Goal: Information Seeking & Learning: Check status

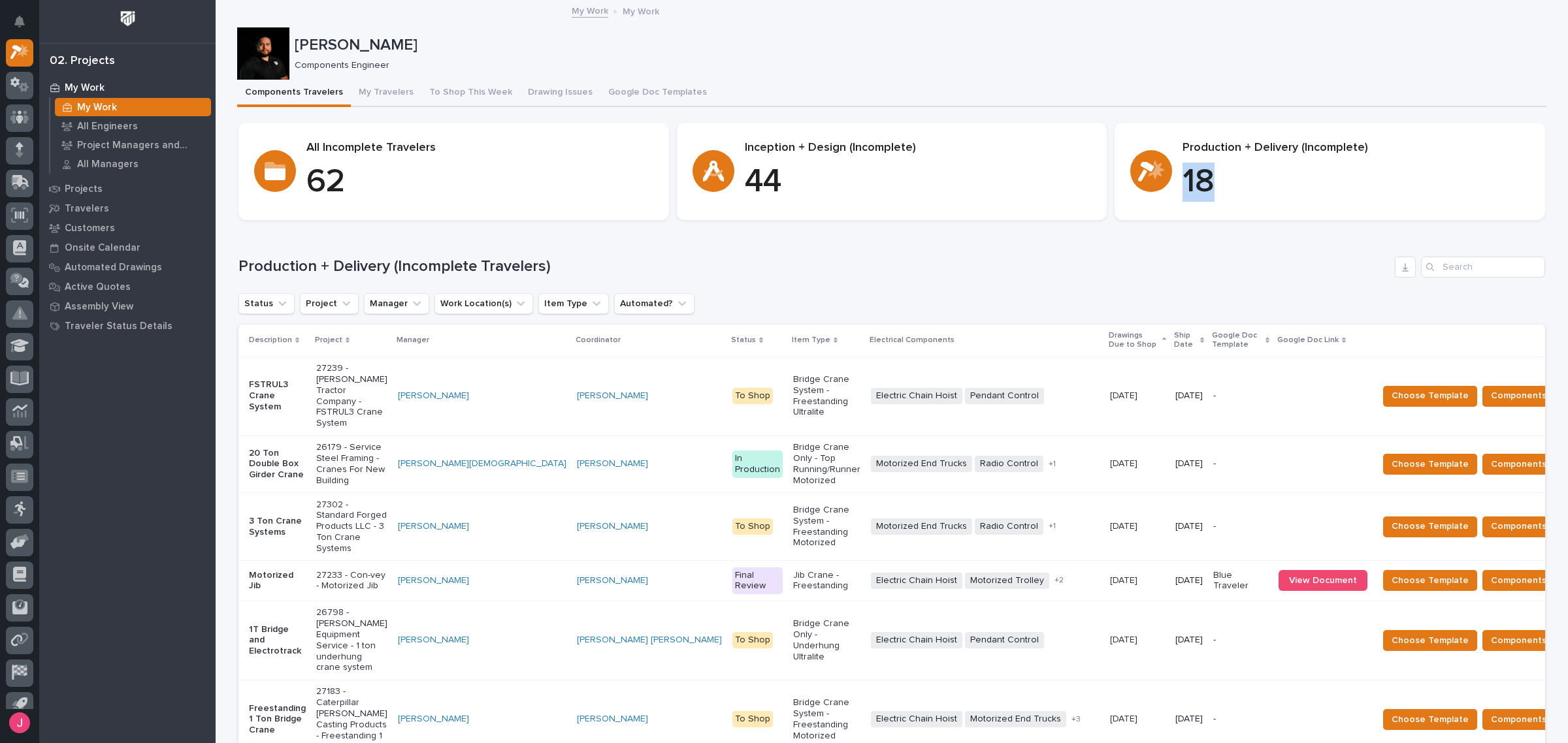
drag, startPoint x: 1203, startPoint y: 181, endPoint x: 1180, endPoint y: 185, distance: 23.3
click at [1183, 185] on p "18" at bounding box center [1356, 182] width 347 height 39
click at [1108, 275] on h1 "Production + Delivery (Incomplete Travelers)" at bounding box center [814, 267] width 1151 height 19
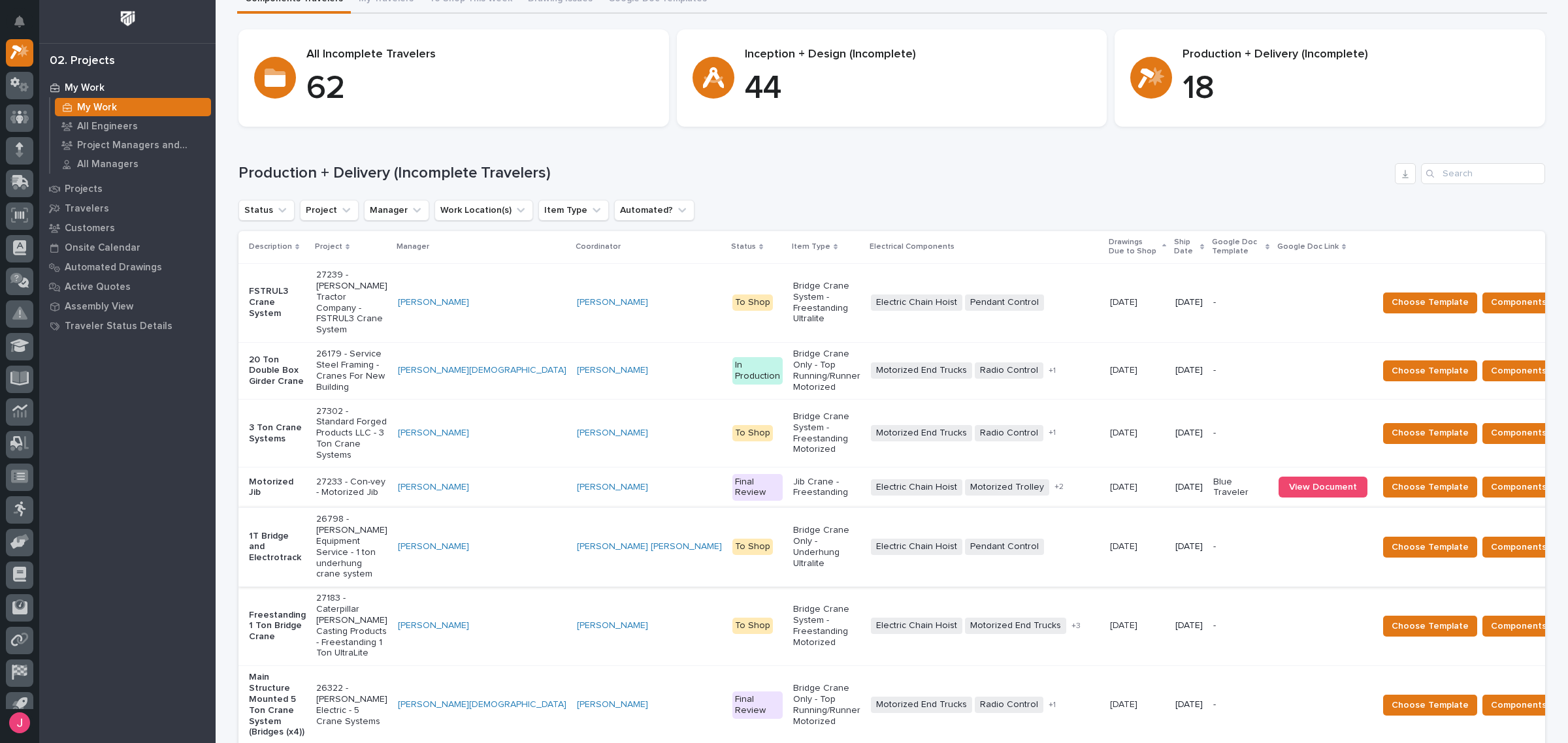
scroll to position [245, 0]
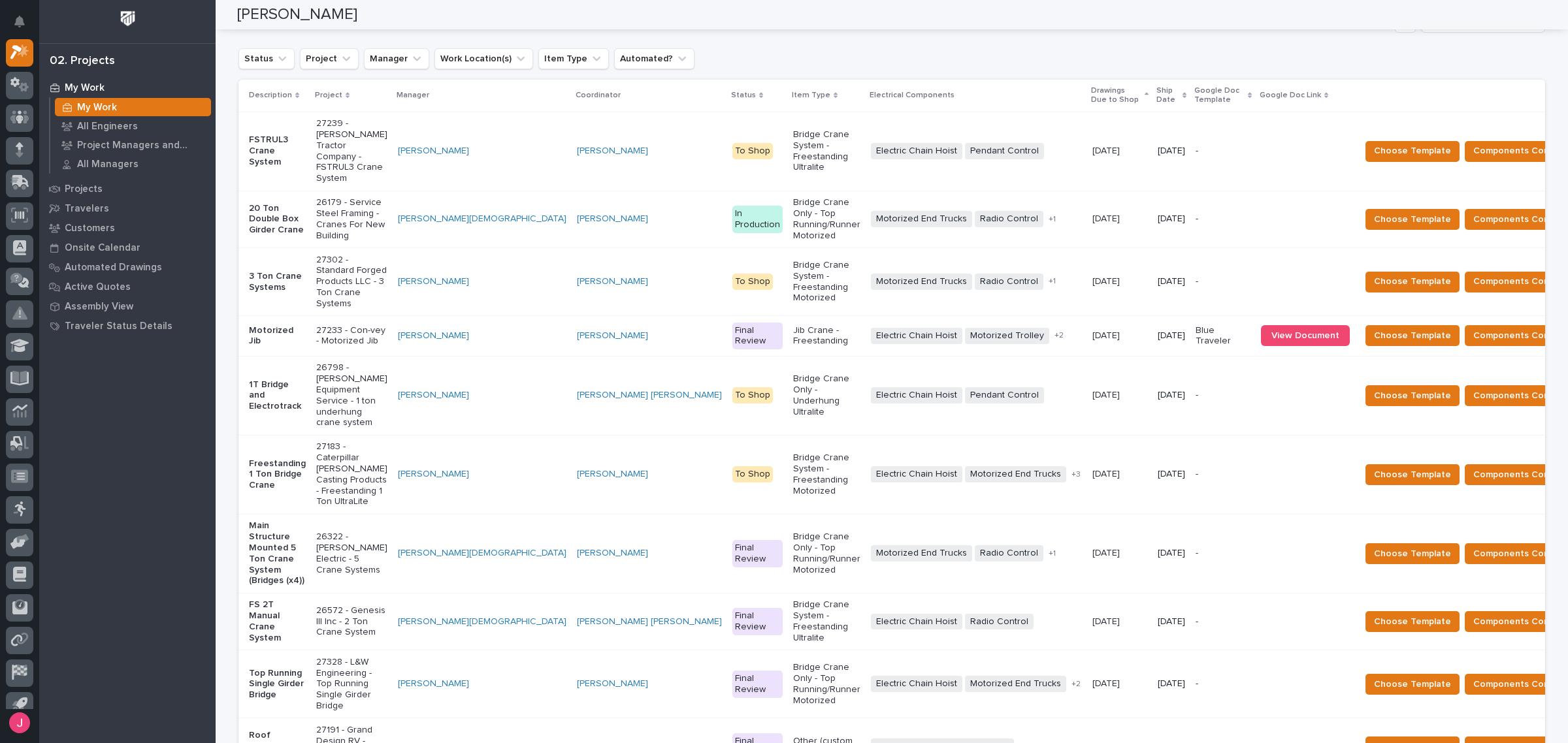
click at [1156, 95] on p "Ship Date" at bounding box center [1167, 95] width 23 height 24
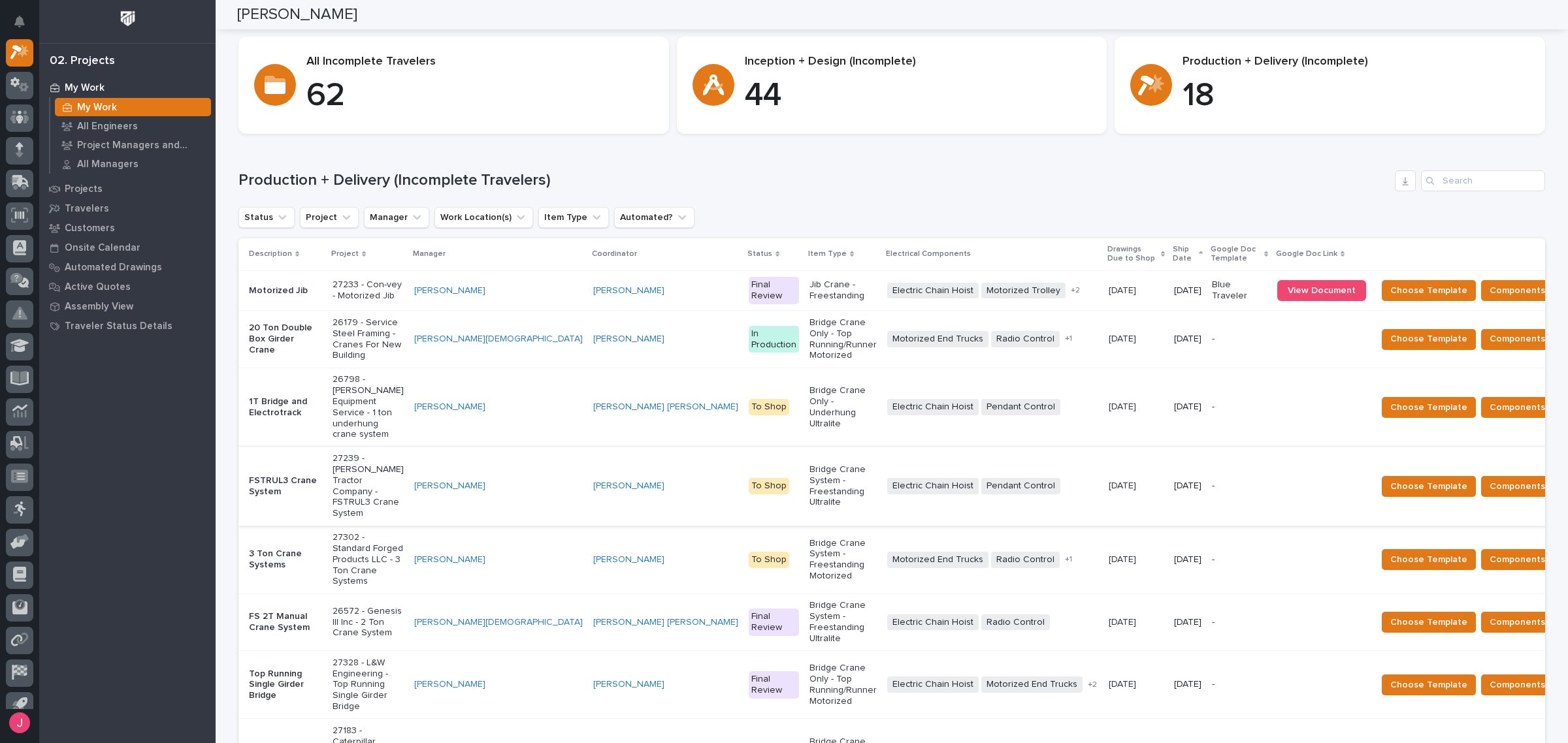
scroll to position [81, 0]
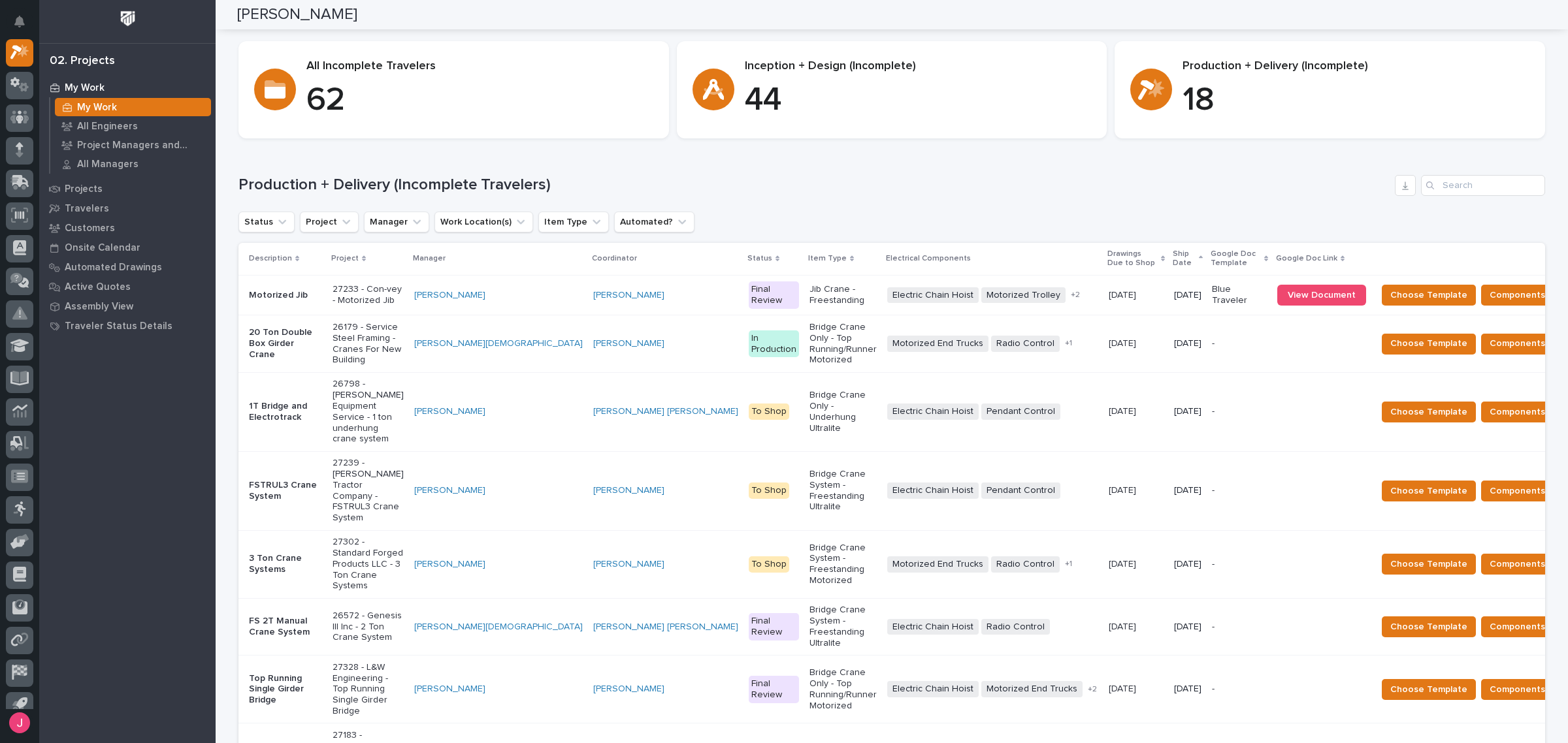
click at [1121, 198] on div "Production + Delivery (Incomplete Travelers) Status Project Manager Work Locati…" at bounding box center [892, 564] width 1307 height 778
click at [967, 170] on div "Loading... Saving… Production + Delivery (Incomplete Travelers) Status Project …" at bounding box center [892, 556] width 1307 height 814
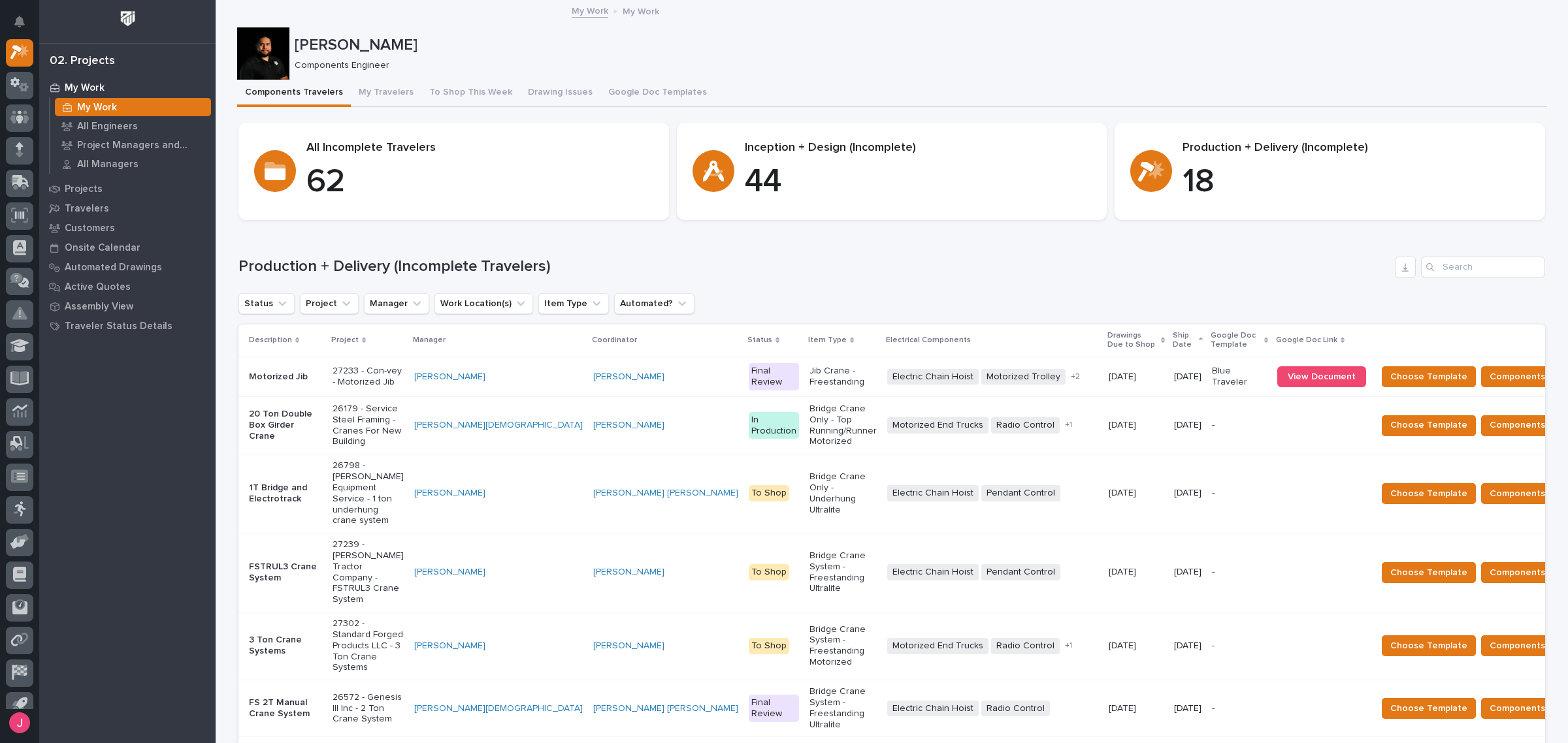
drag, startPoint x: 889, startPoint y: 69, endPoint x: 890, endPoint y: 7, distance: 62.0
click at [890, 66] on p "Components Engineer" at bounding box center [916, 65] width 1242 height 11
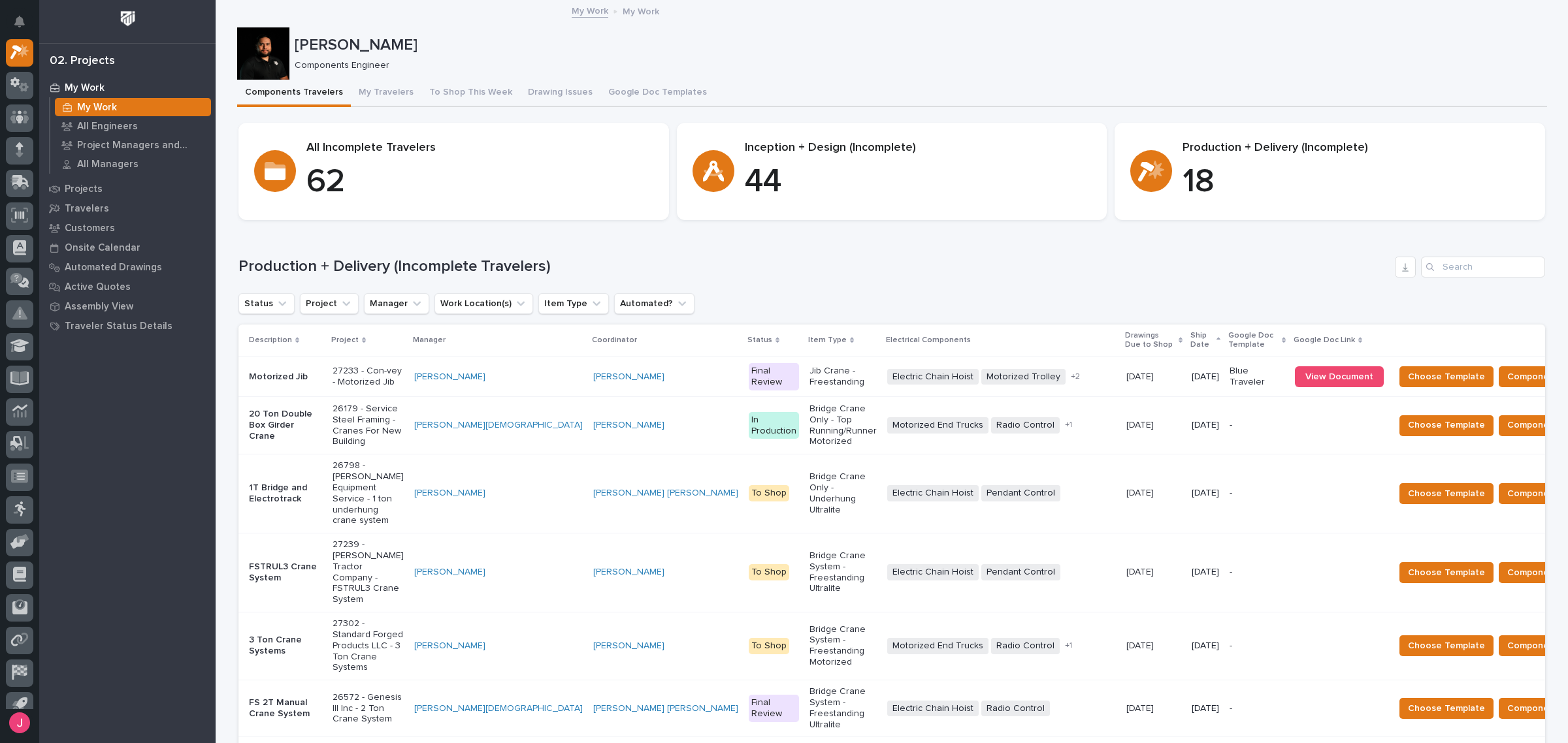
click at [1399, 44] on p "[PERSON_NAME]" at bounding box center [918, 45] width 1247 height 19
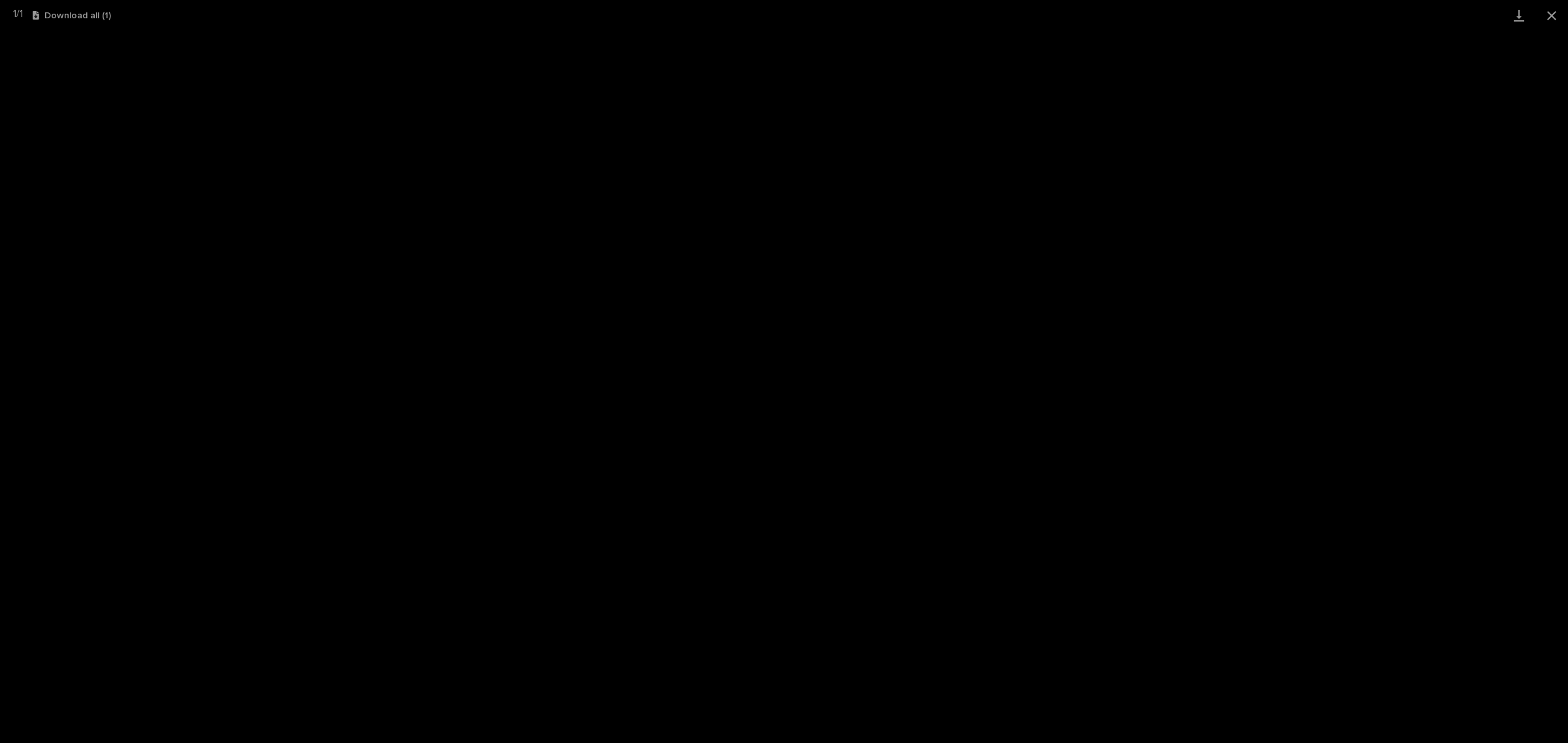
scroll to position [33, 0]
click at [1553, 23] on button "Close gallery" at bounding box center [1551, 15] width 33 height 31
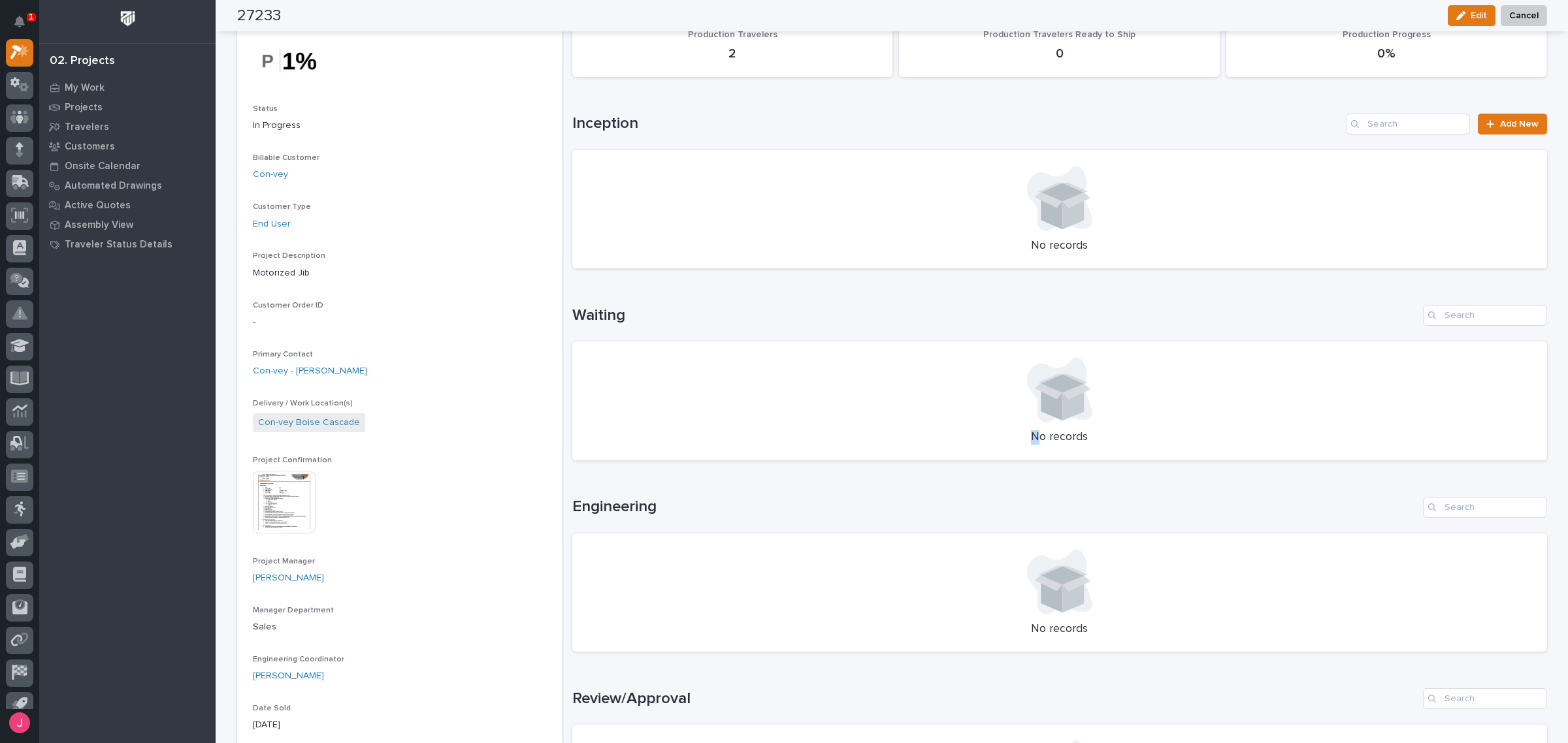
click at [1033, 427] on div "No records" at bounding box center [1060, 401] width 975 height 119
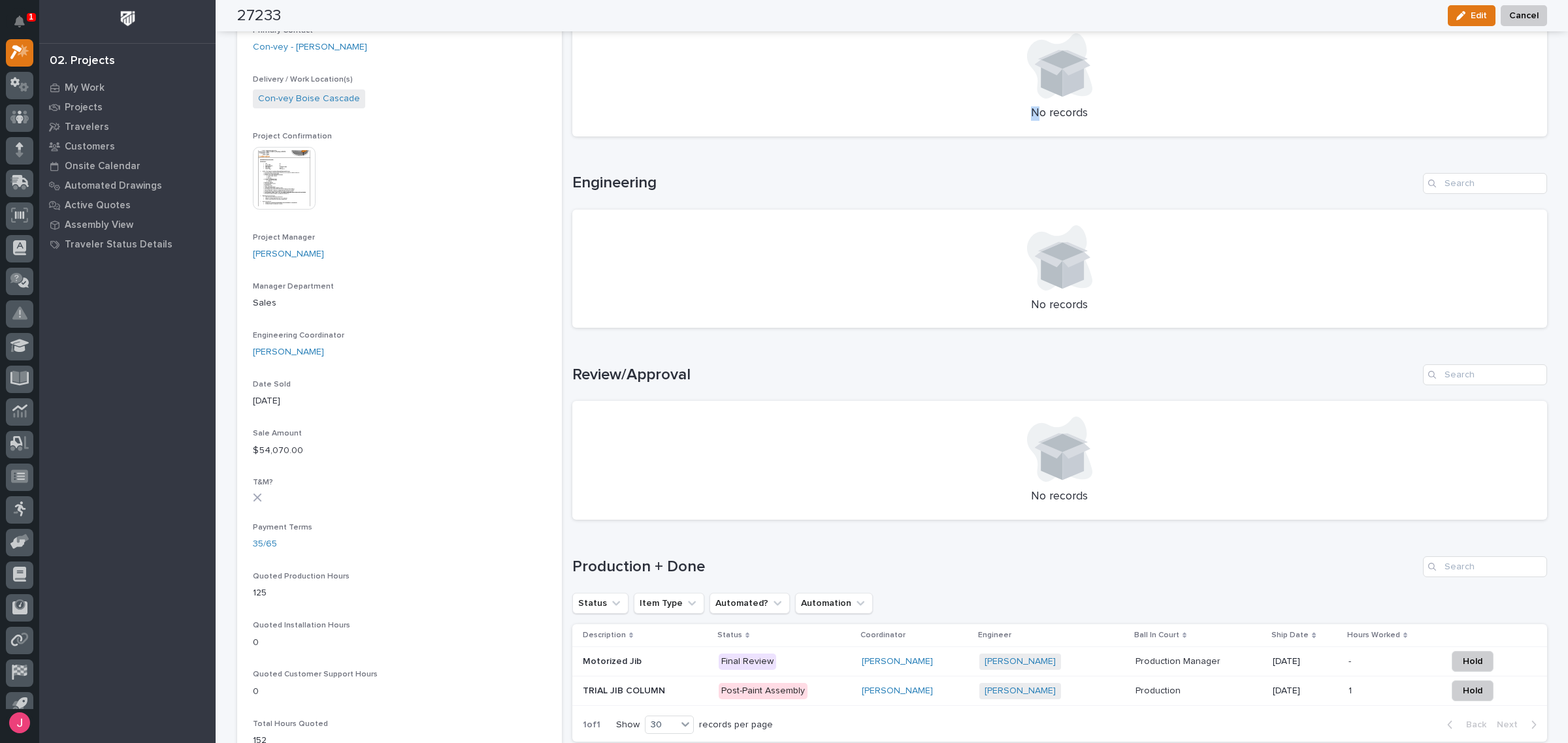
scroll to position [408, 0]
drag, startPoint x: 952, startPoint y: 547, endPoint x: 959, endPoint y: 454, distance: 93.3
click at [953, 543] on div "Loading... Saving… Production + Done Status Item Type Automated? Automation Des…" at bounding box center [1060, 638] width 975 height 222
drag, startPoint x: 958, startPoint y: 358, endPoint x: 906, endPoint y: 401, distance: 67.5
click at [959, 357] on div "Loading... Saving… Review/Approval No records" at bounding box center [1060, 432] width 975 height 192
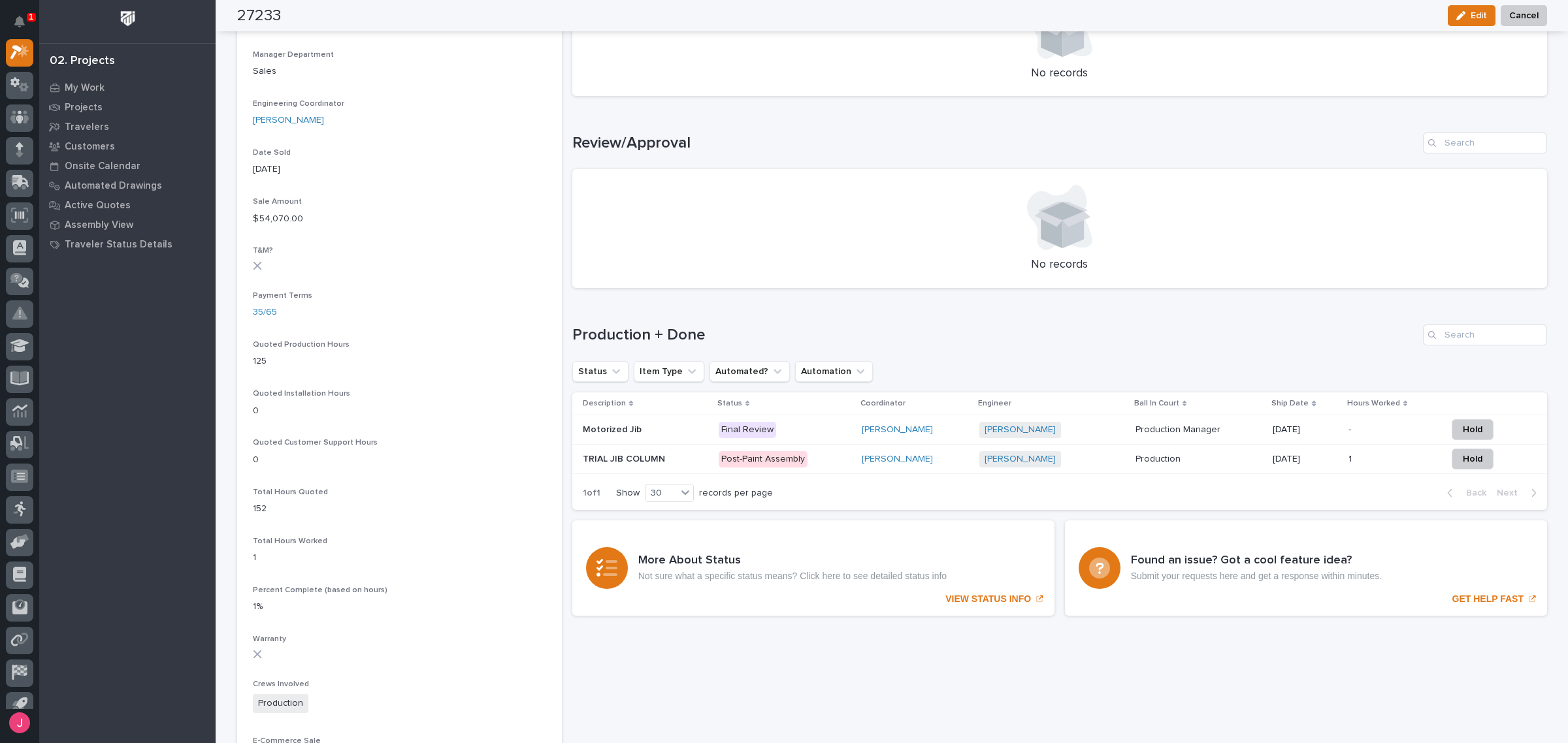
scroll to position [653, 0]
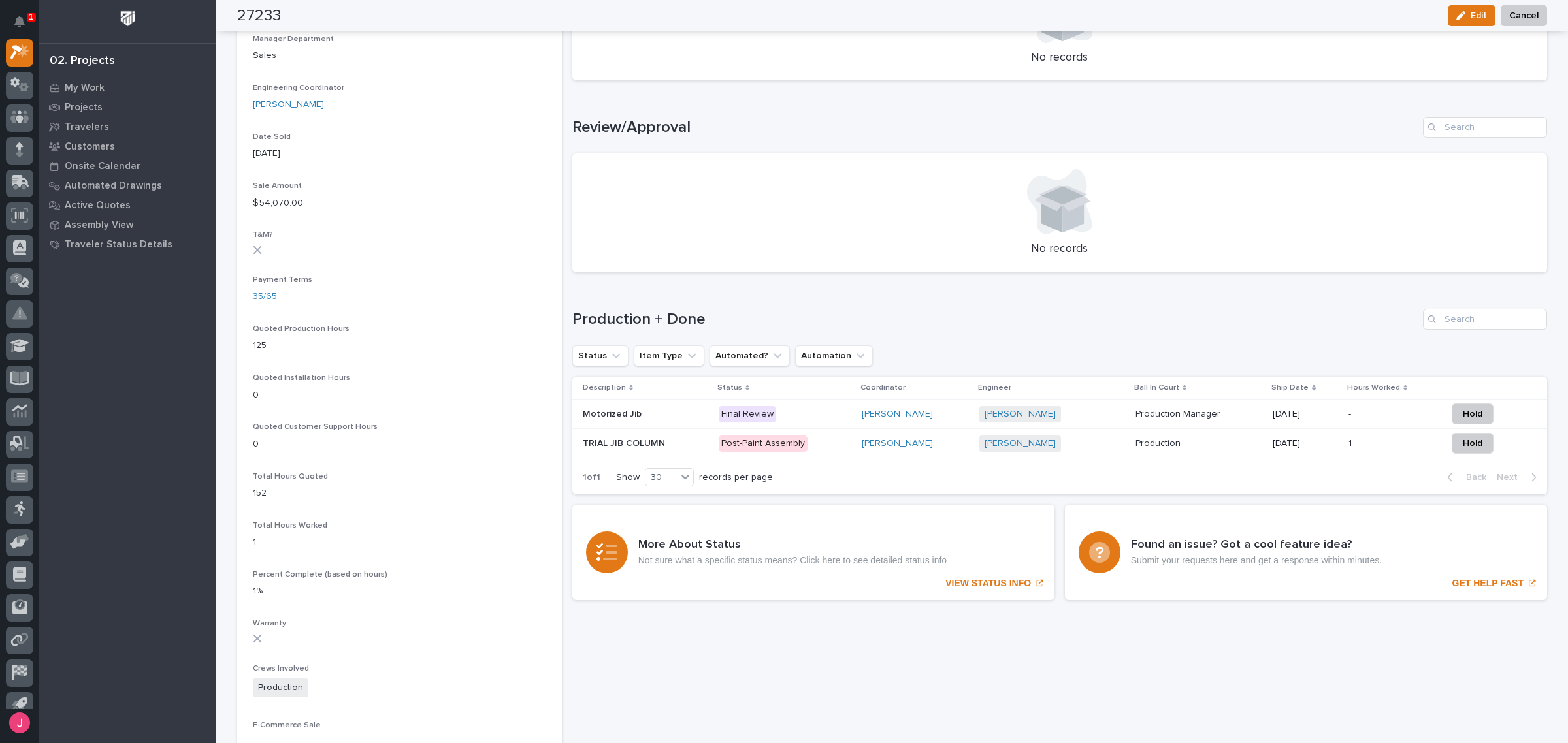
click at [826, 443] on p "Post-Paint Assembly" at bounding box center [785, 443] width 132 height 16
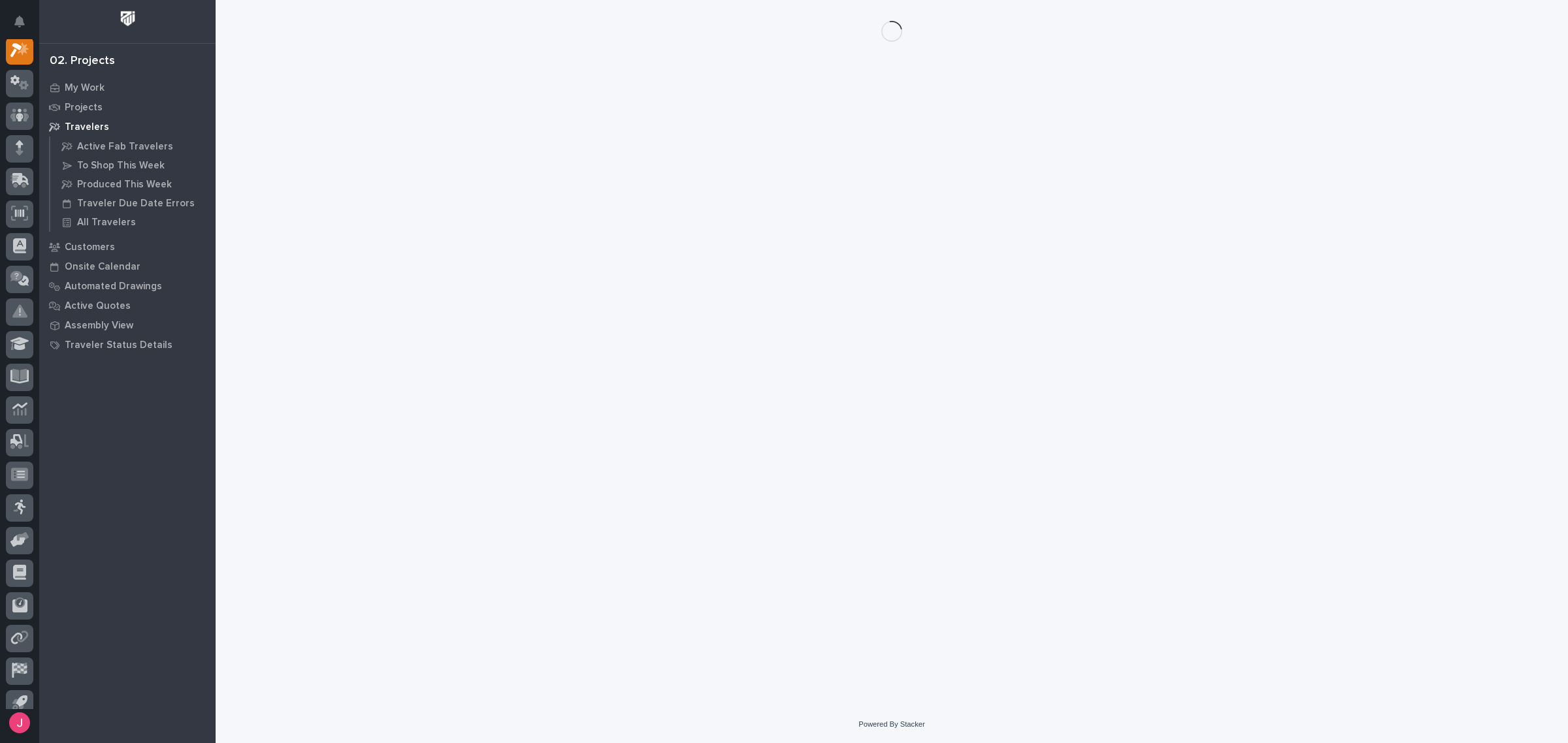
scroll to position [33, 0]
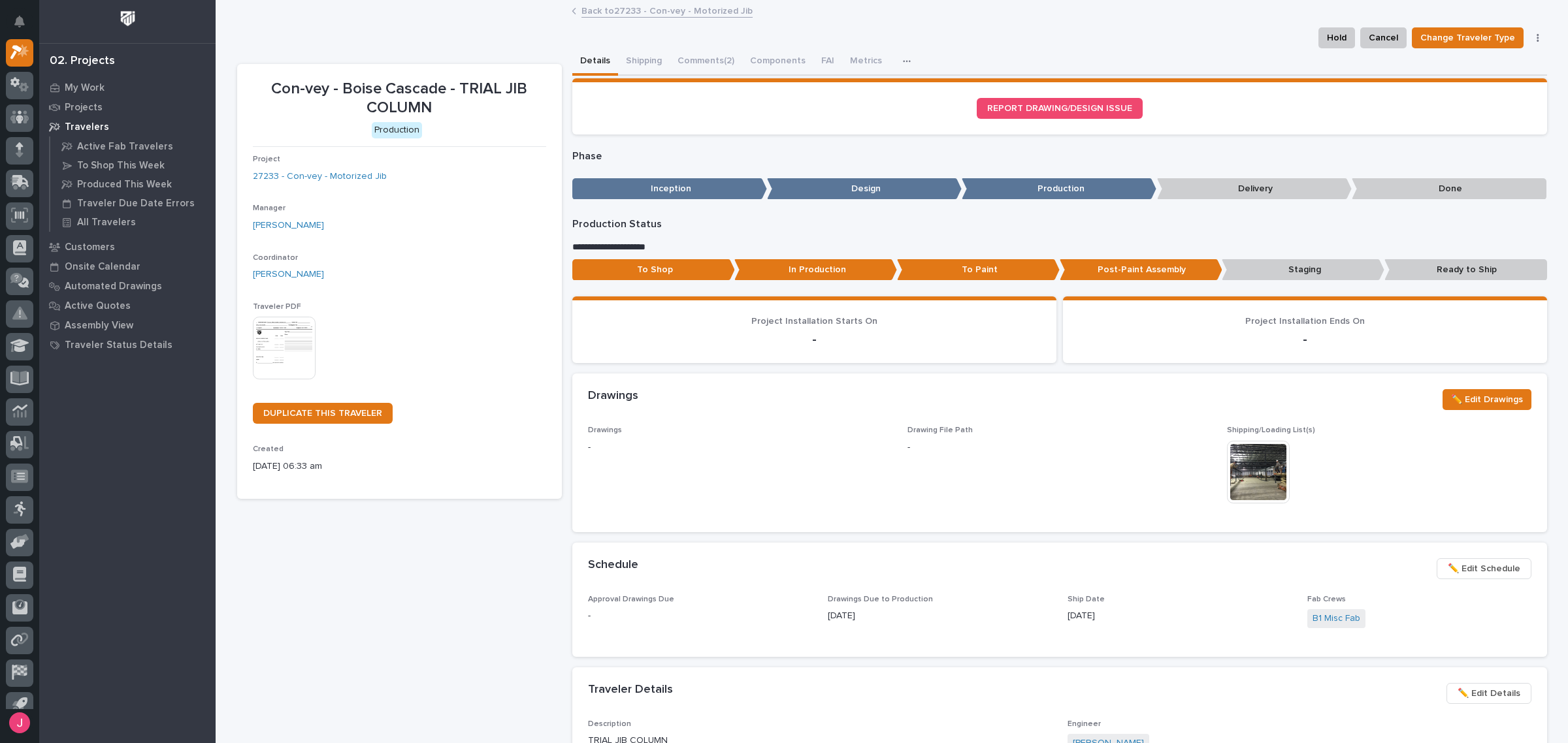
click at [1271, 462] on img at bounding box center [1258, 472] width 63 height 63
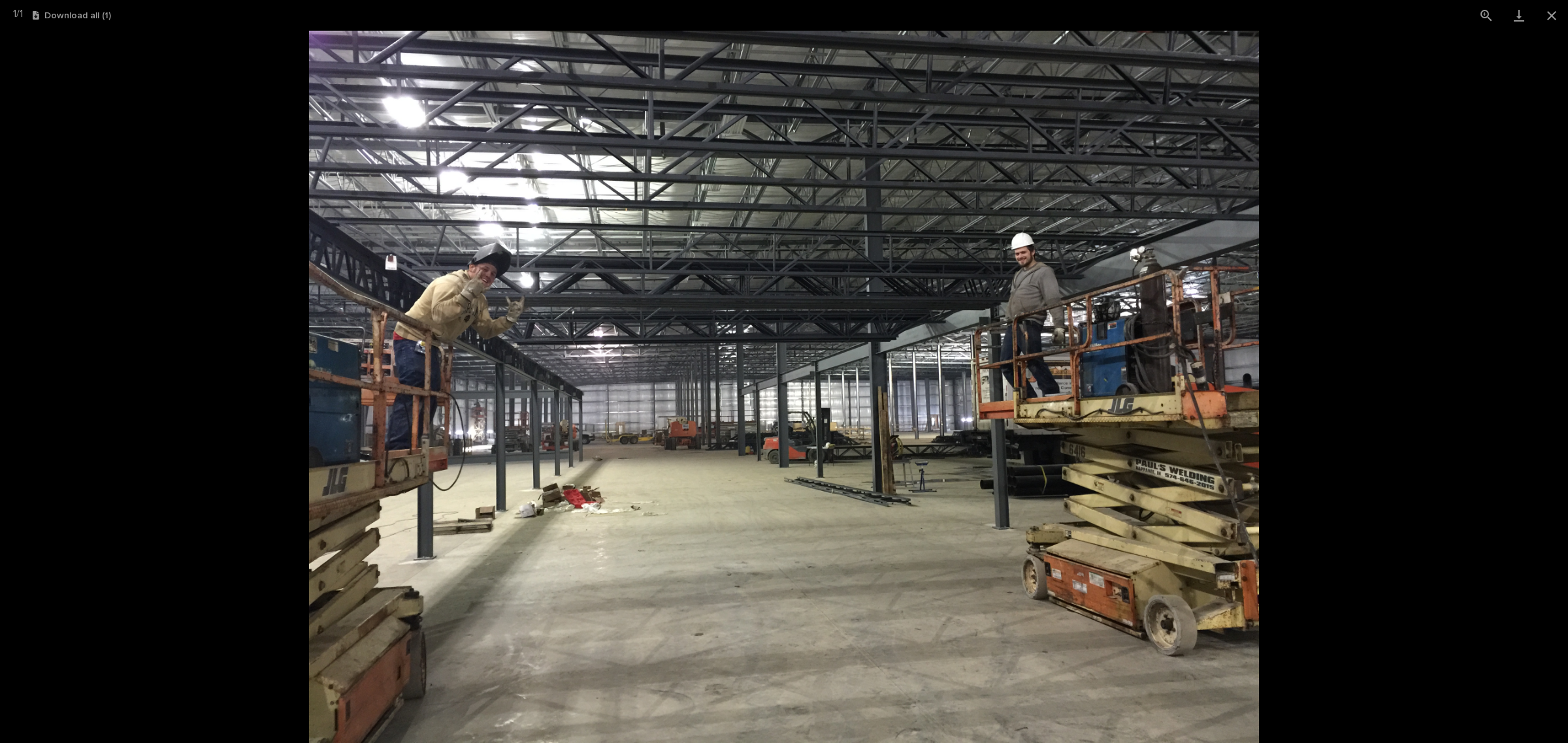
click at [1324, 427] on picture at bounding box center [784, 387] width 1568 height 712
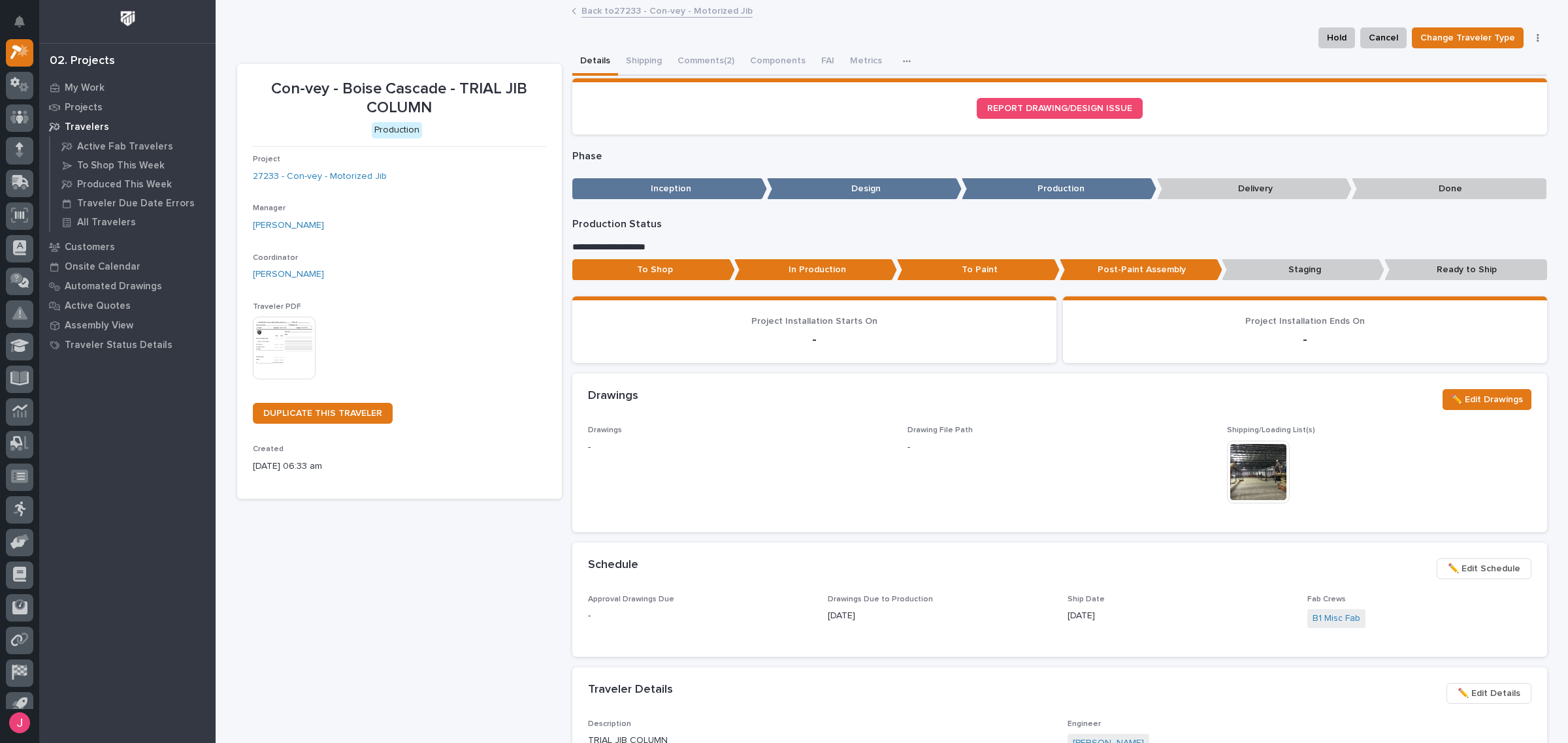
click at [1240, 475] on img at bounding box center [1258, 472] width 63 height 63
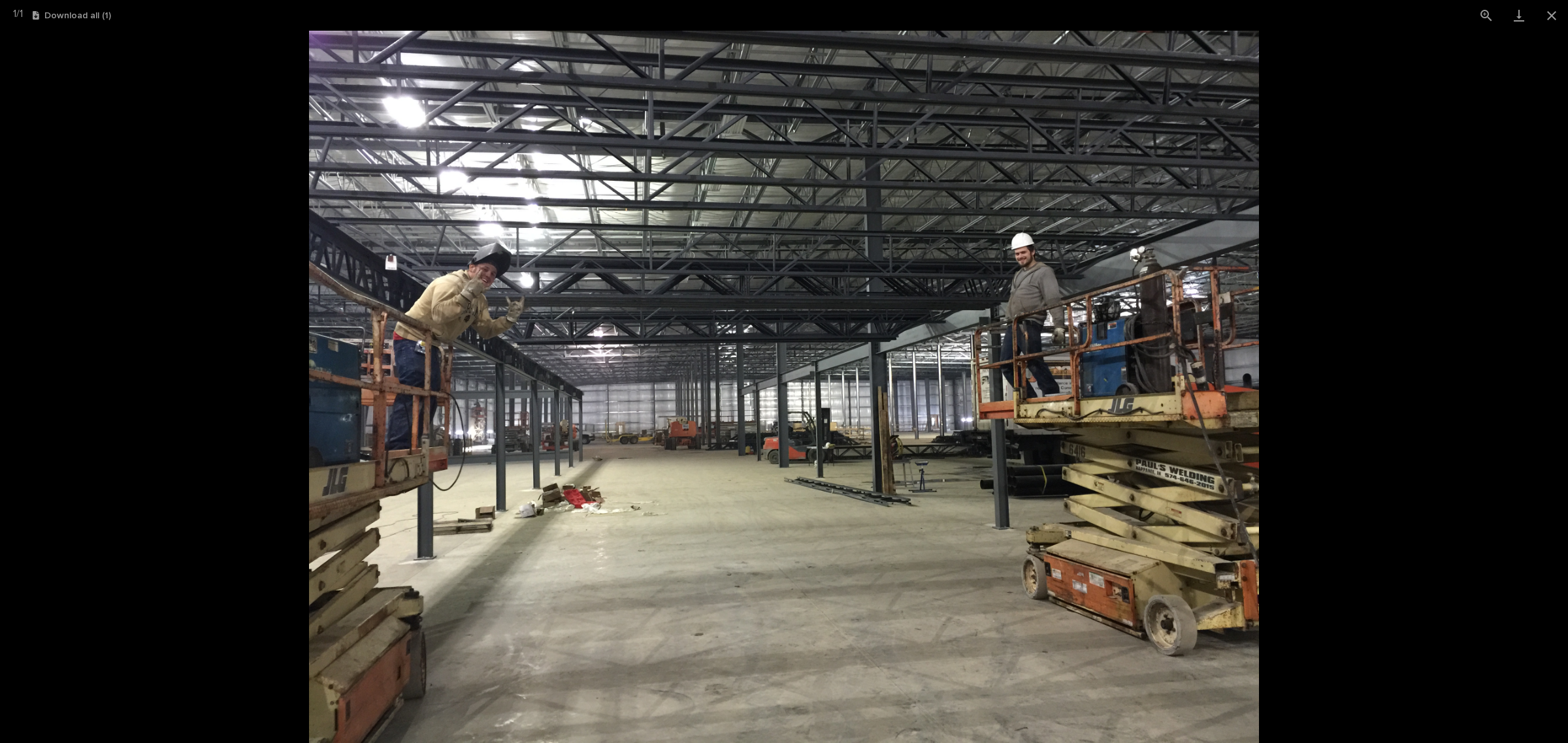
drag, startPoint x: 1449, startPoint y: 377, endPoint x: 1436, endPoint y: 377, distance: 13.0
click at [1444, 376] on picture at bounding box center [784, 387] width 1568 height 712
click at [1347, 402] on picture at bounding box center [784, 387] width 1568 height 712
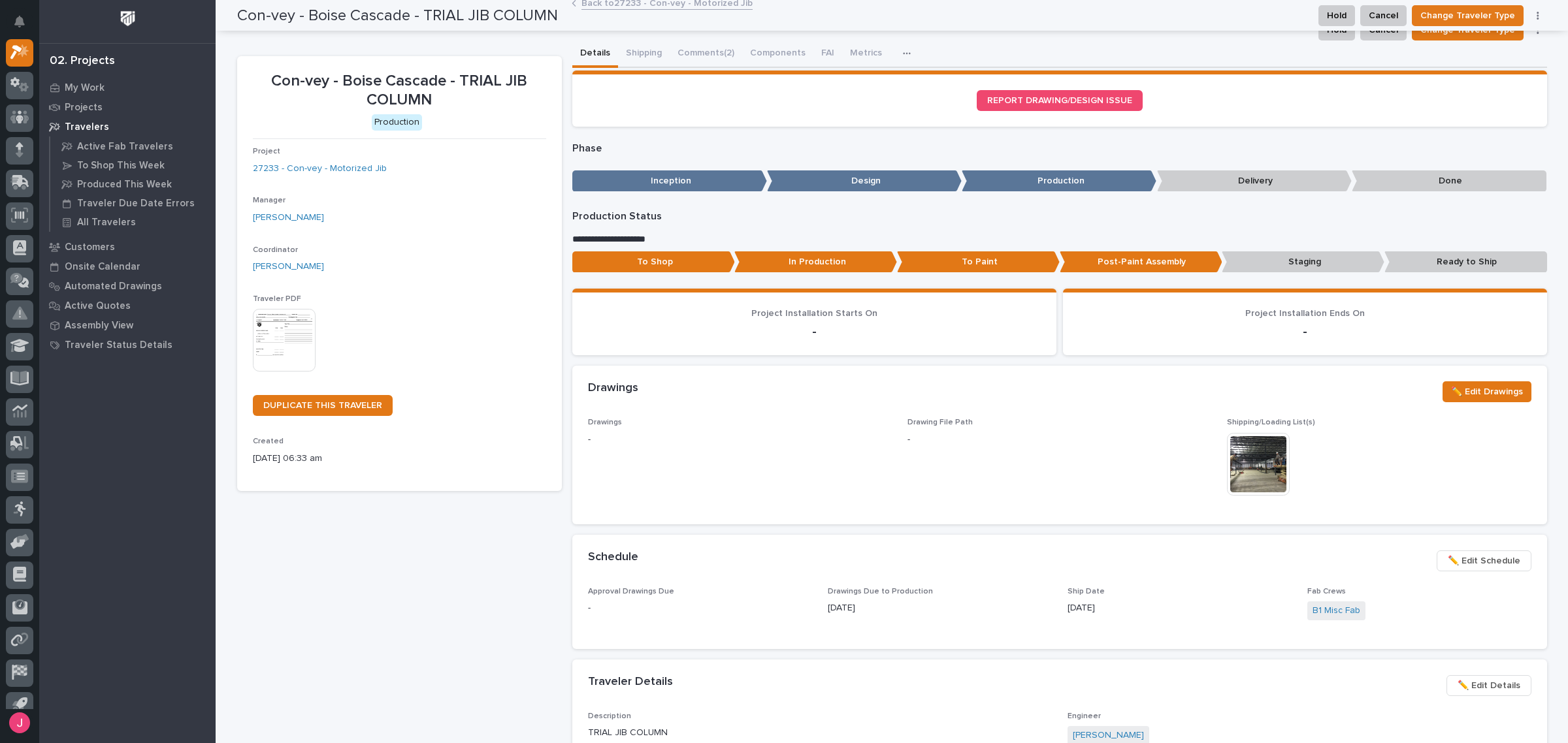
scroll to position [0, 0]
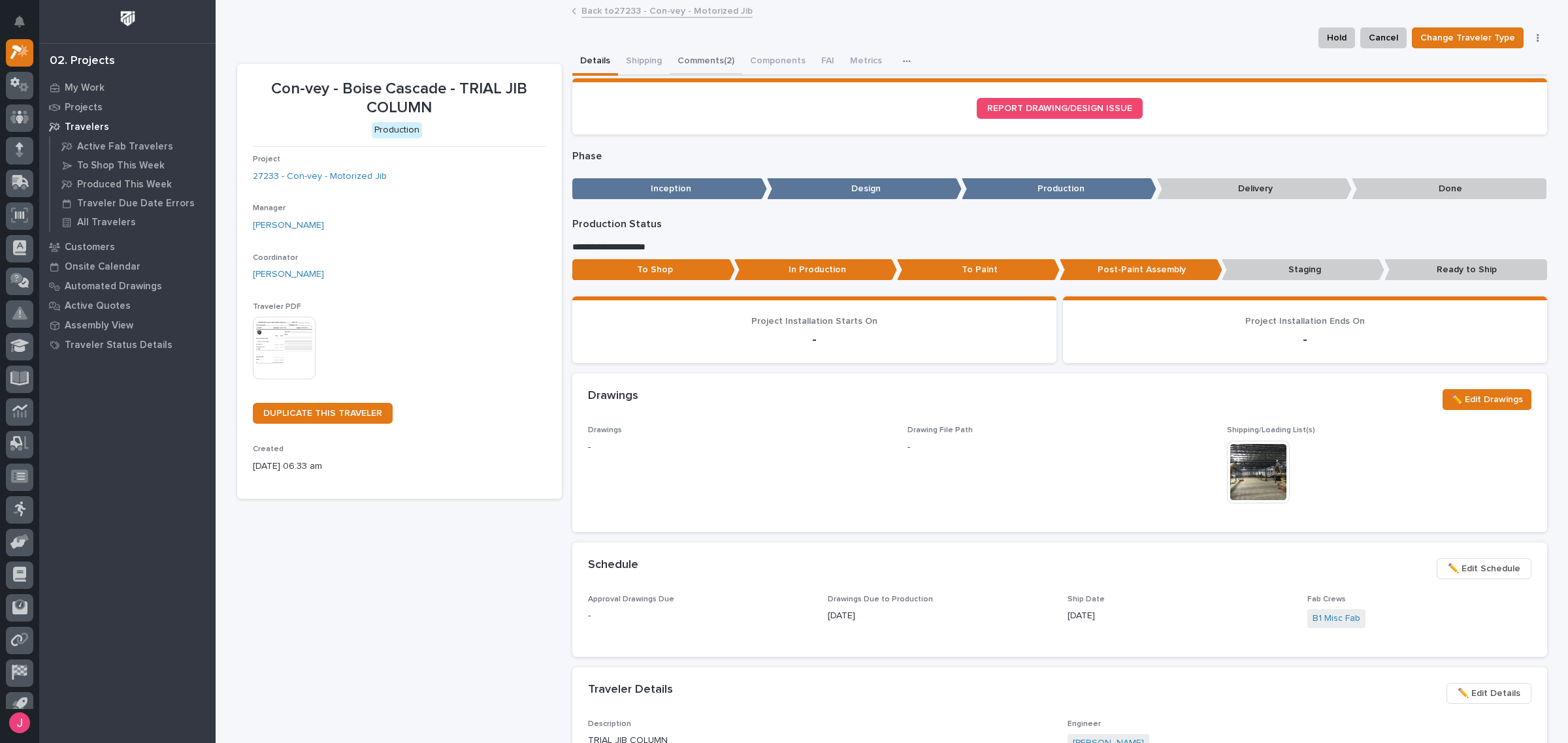
click at [710, 61] on button "Comments (2)" at bounding box center [706, 62] width 73 height 28
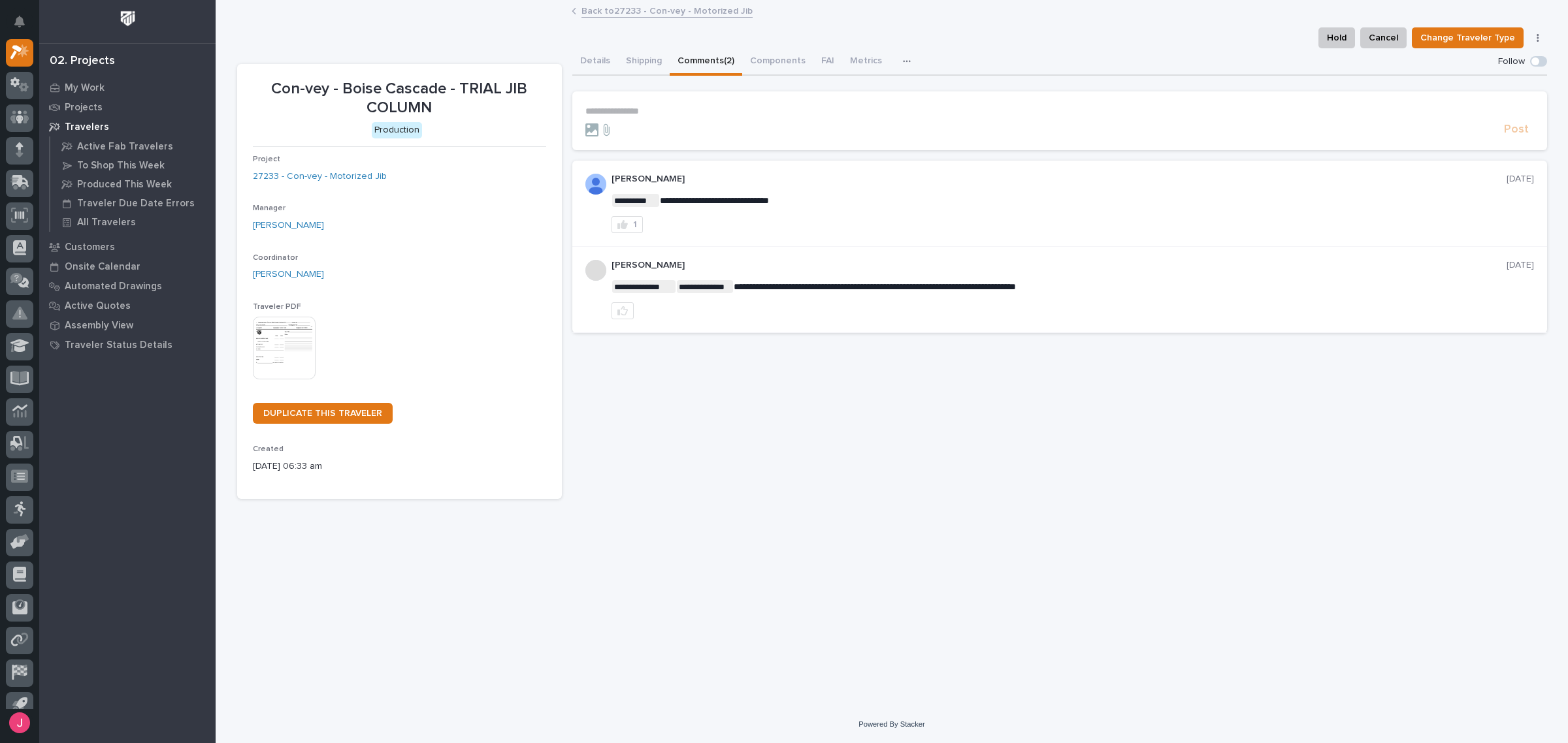
drag, startPoint x: 756, startPoint y: 289, endPoint x: 828, endPoint y: 294, distance: 72.2
click at [856, 294] on div "**********" at bounding box center [1073, 290] width 923 height 60
drag, startPoint x: 937, startPoint y: 285, endPoint x: 1039, endPoint y: 294, distance: 102.4
click at [1026, 292] on p "**********" at bounding box center [1073, 286] width 923 height 13
click at [1052, 295] on div "**********" at bounding box center [1073, 290] width 923 height 60
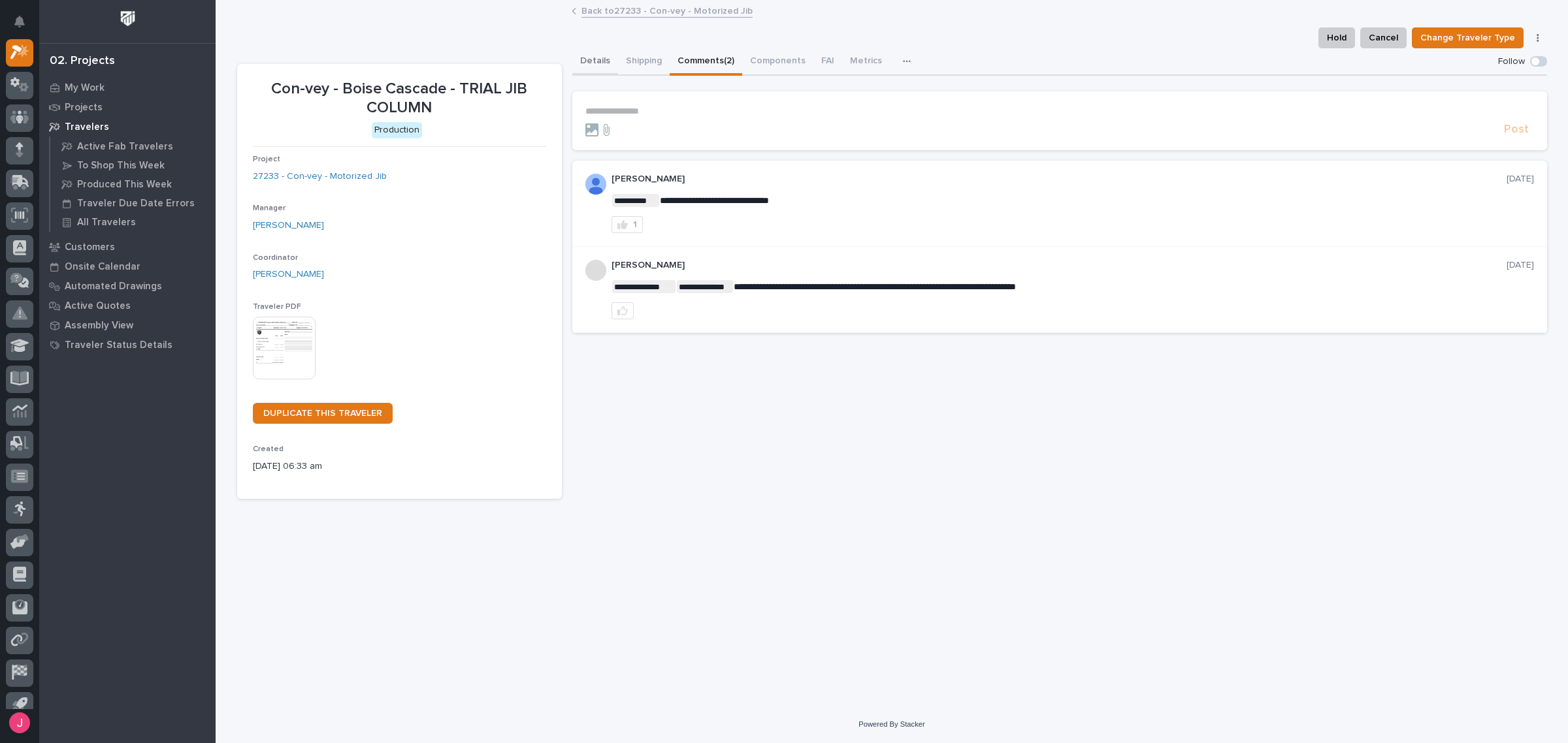
click at [593, 57] on button "Details" at bounding box center [595, 62] width 46 height 28
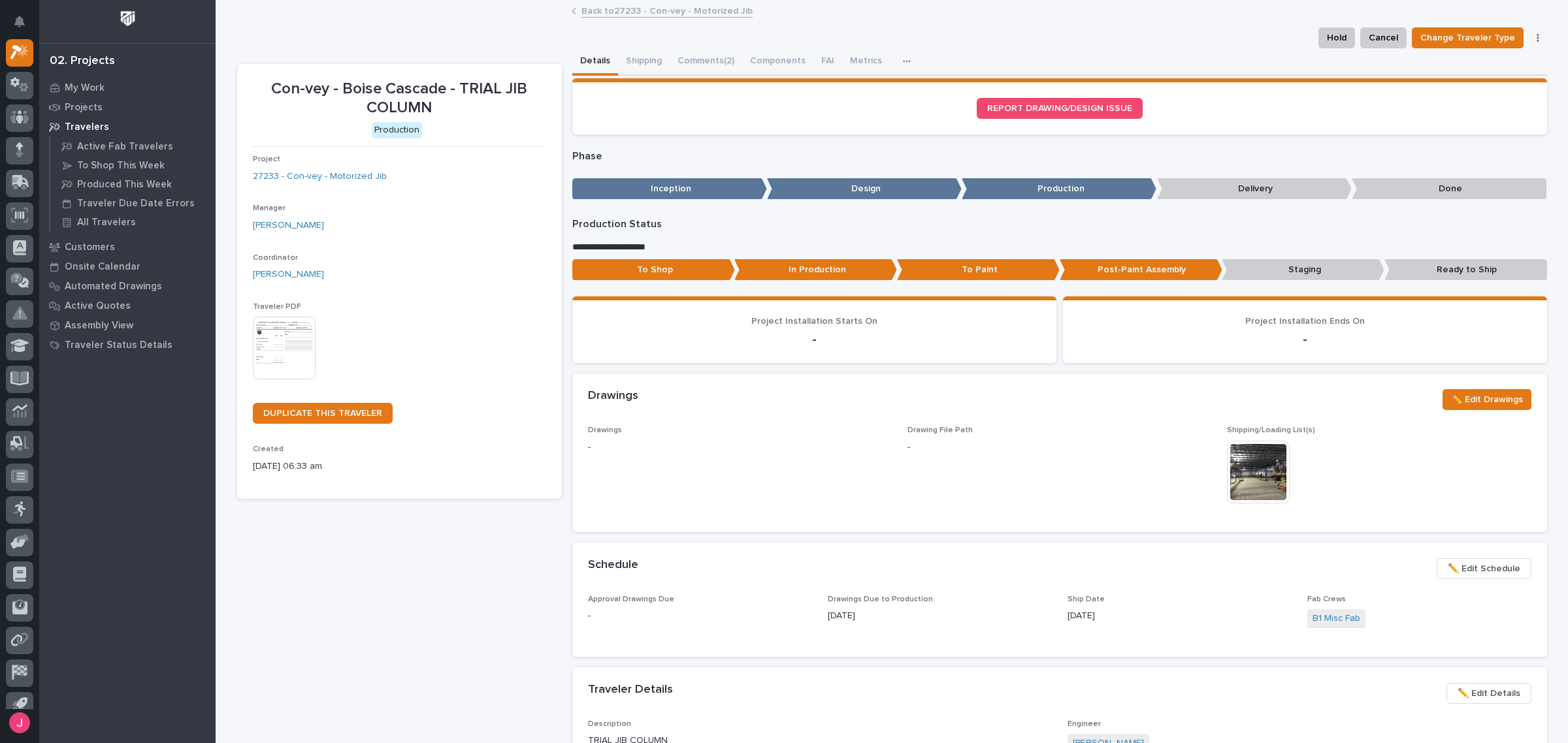
click at [601, 16] on link "Back to 27233 - Con-vey - Motorized Jib" at bounding box center [667, 10] width 171 height 15
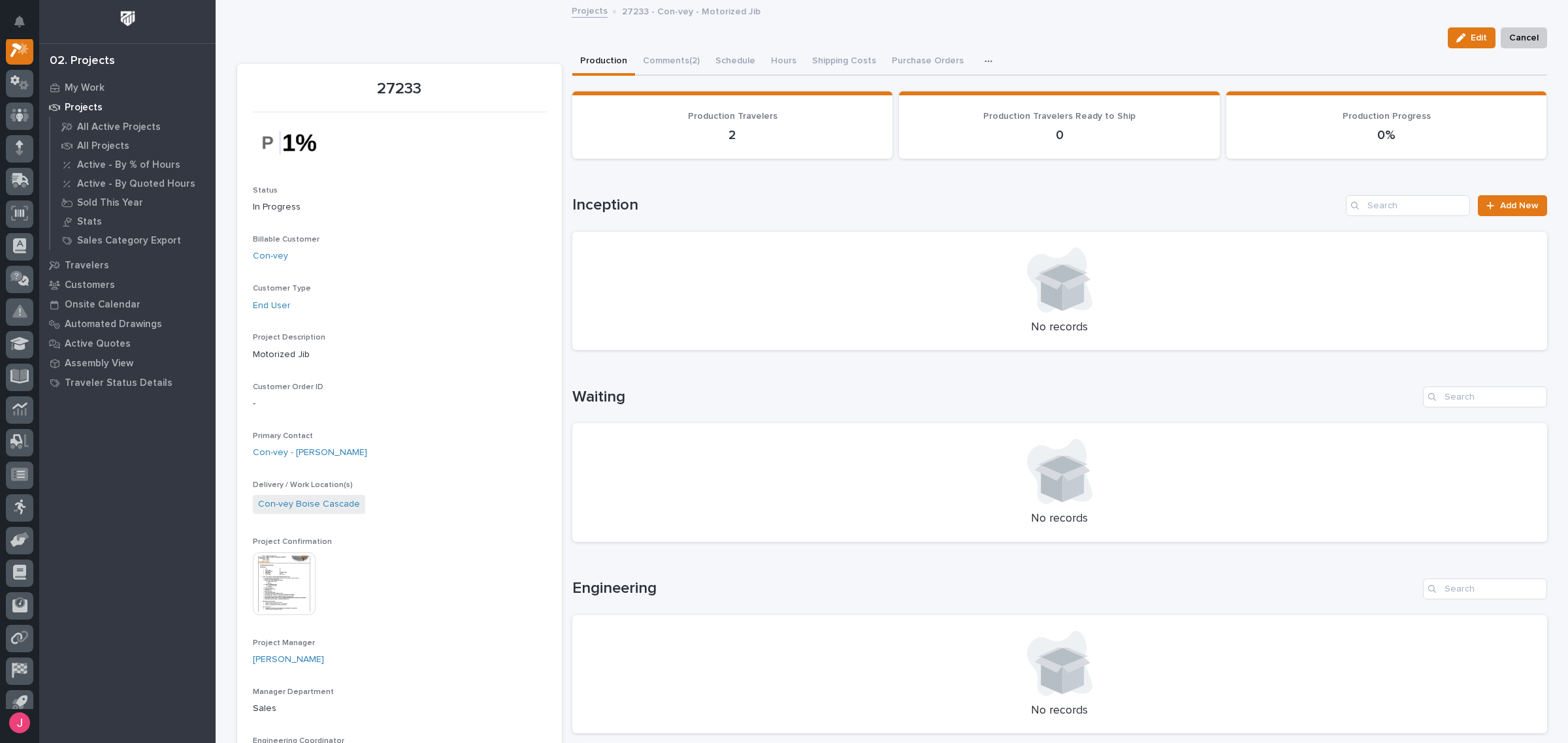
scroll to position [33, 0]
click at [572, 4] on link "Projects" at bounding box center [589, 10] width 36 height 15
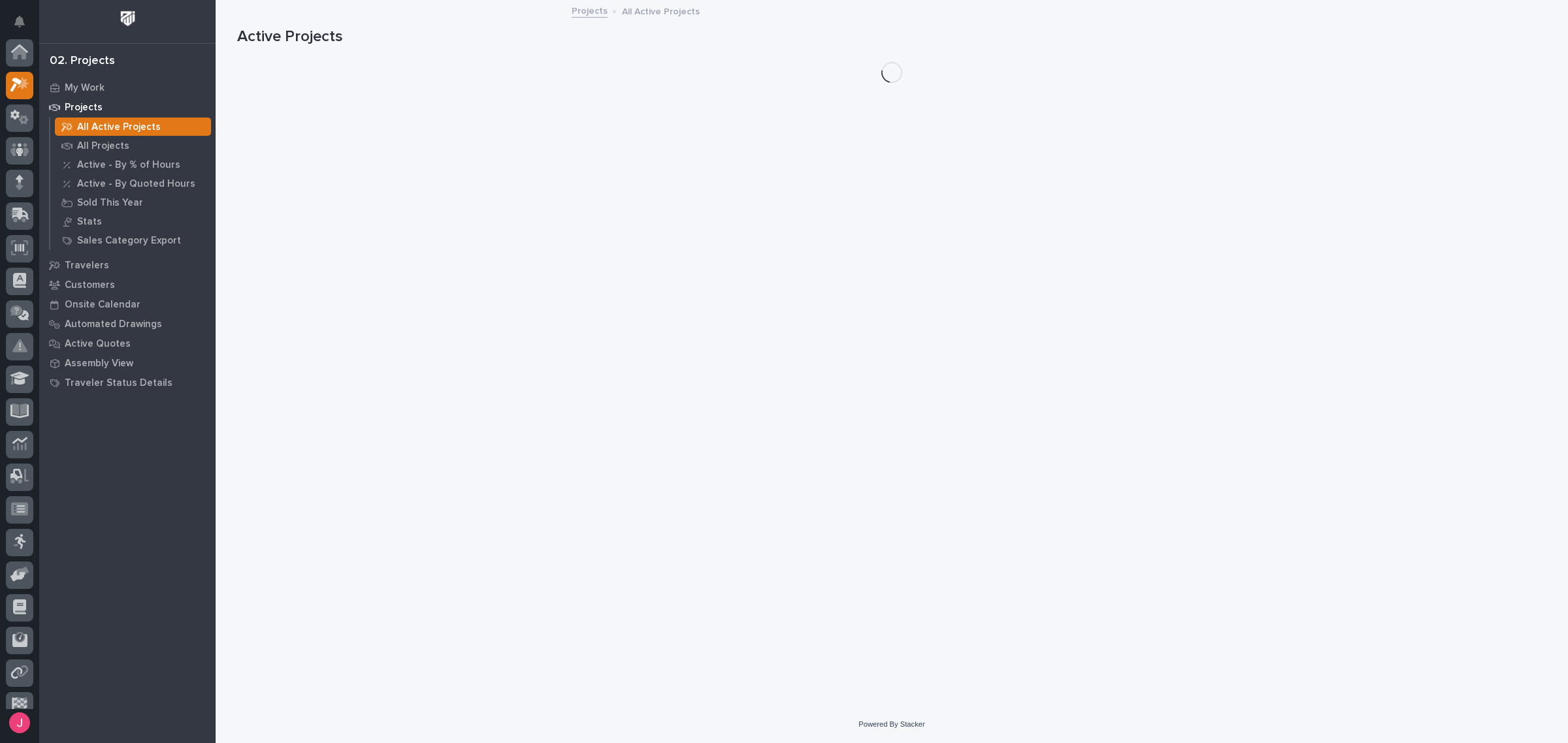
scroll to position [33, 0]
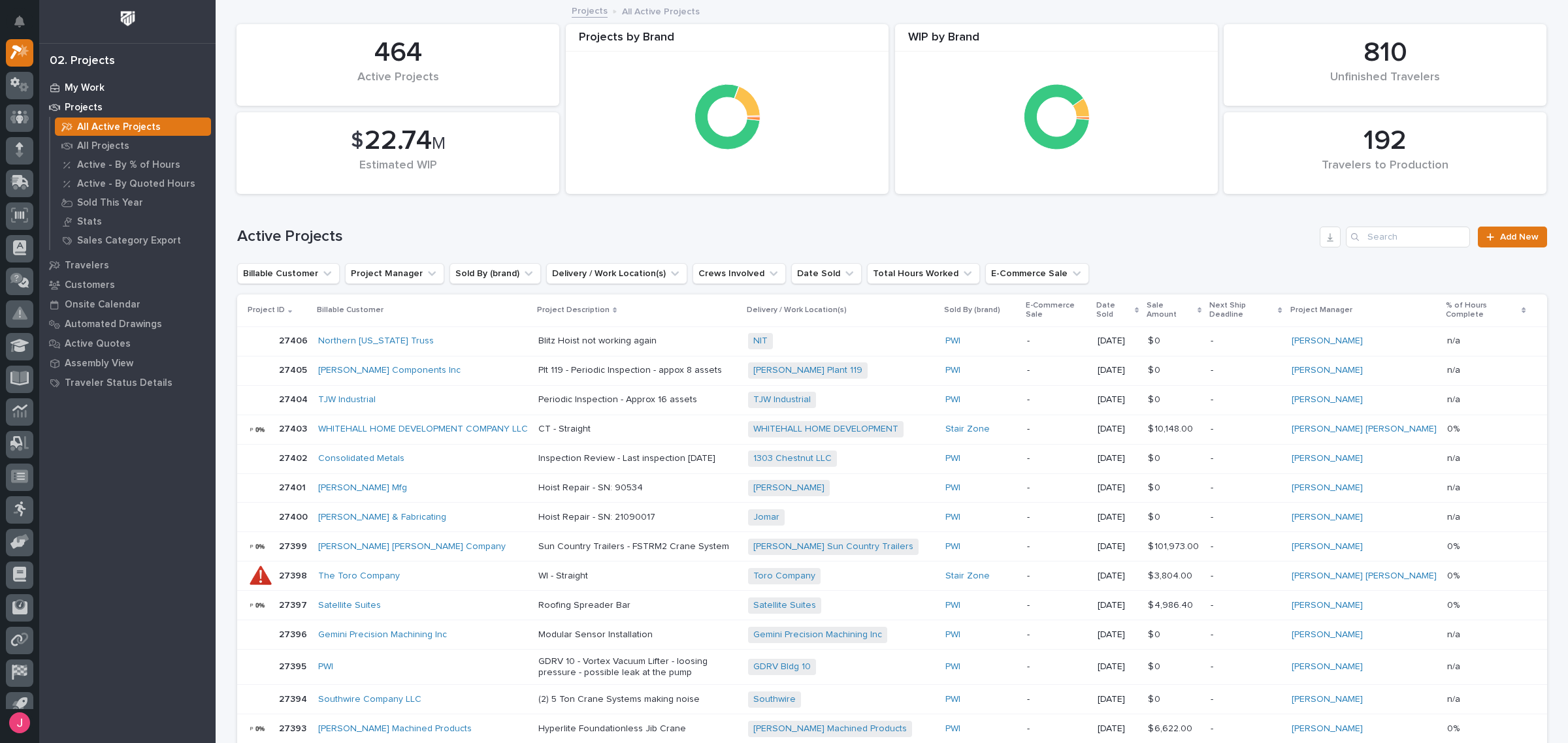
click at [119, 85] on div "My Work" at bounding box center [127, 87] width 170 height 18
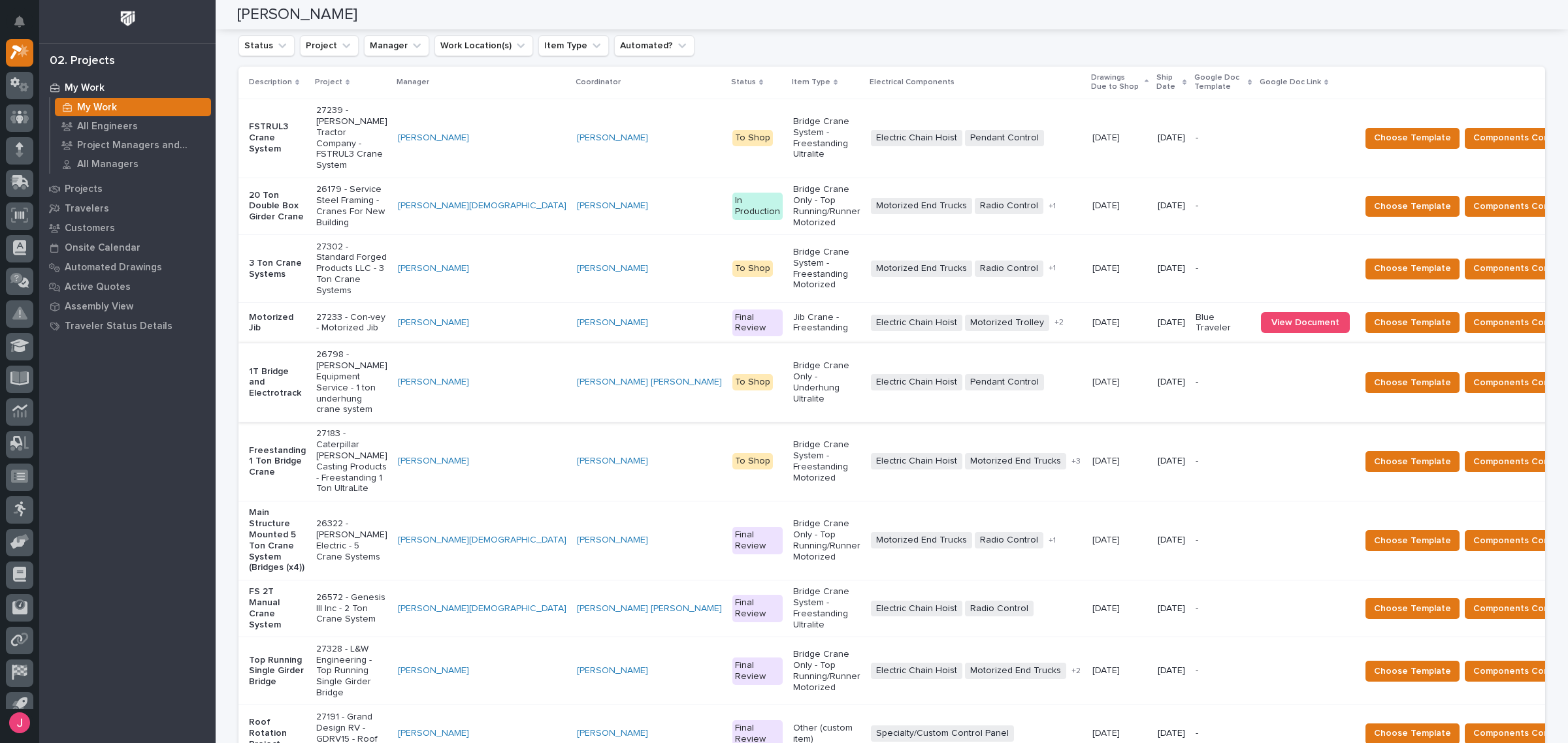
scroll to position [164, 0]
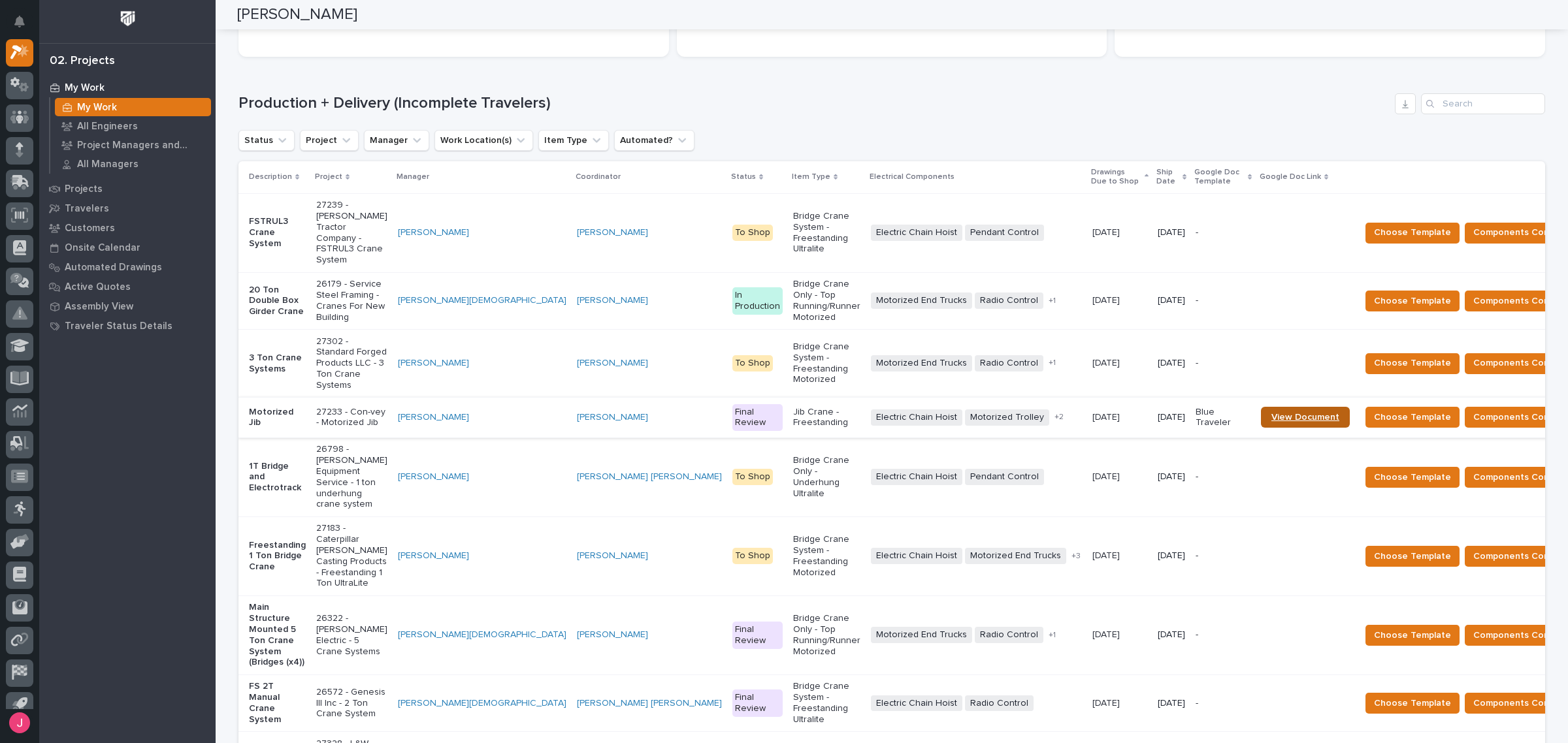
click at [1271, 413] on span "View Document" at bounding box center [1305, 417] width 68 height 9
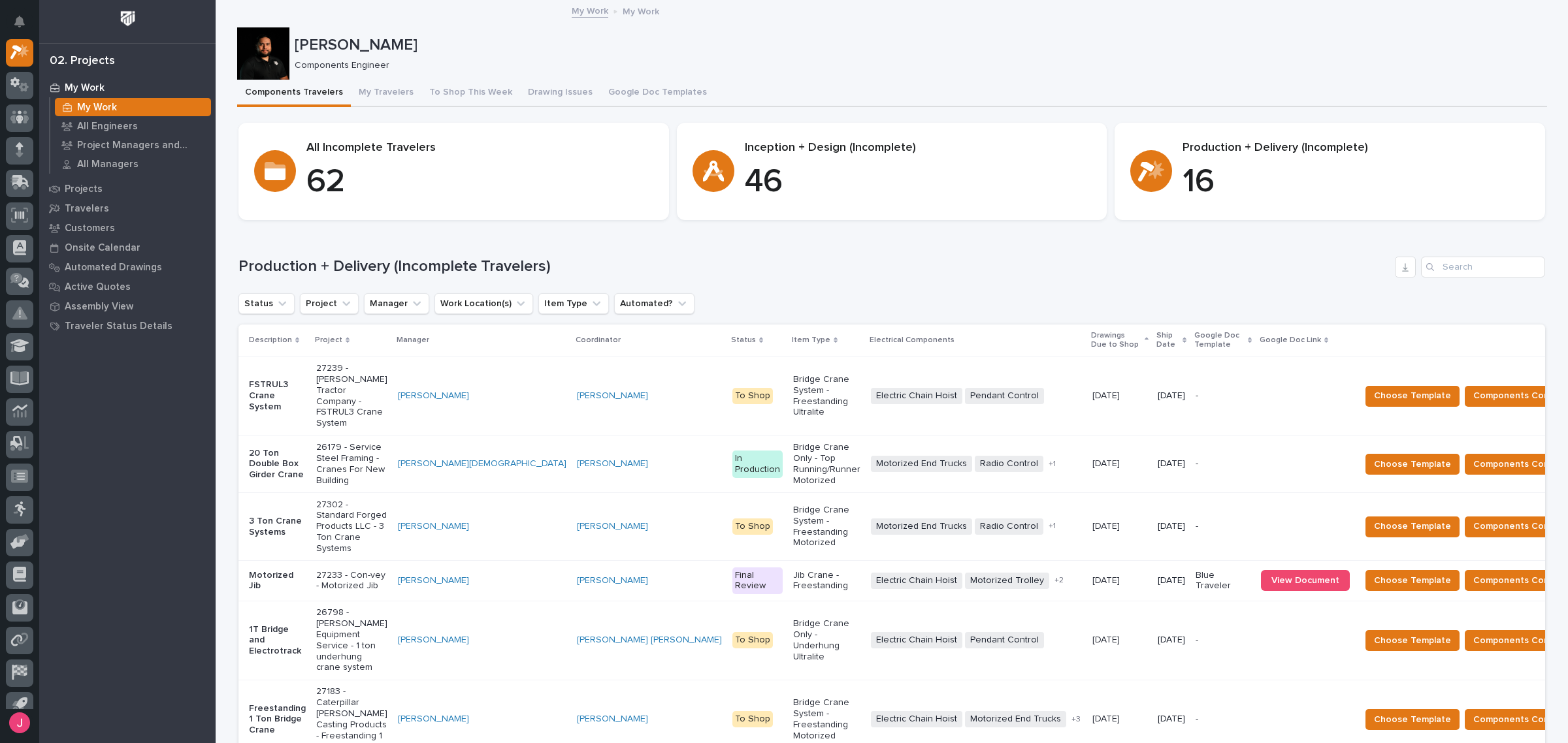
click at [918, 289] on div "Production + Delivery (Incomplete Travelers) Status Project Manager Work Locati…" at bounding box center [892, 656] width 1307 height 800
